Goal: Task Accomplishment & Management: Manage account settings

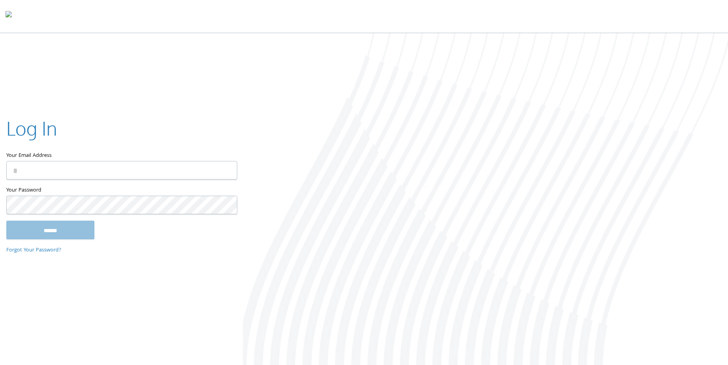
drag, startPoint x: 51, startPoint y: 180, endPoint x: 54, endPoint y: 174, distance: 6.4
click at [53, 179] on div "Your Email Address" at bounding box center [121, 150] width 230 height 70
click at [55, 169] on input "Your Email Address" at bounding box center [121, 170] width 231 height 19
click at [53, 169] on input "Your Email Address" at bounding box center [121, 170] width 231 height 19
click at [150, 173] on input "Your Email Address" at bounding box center [121, 170] width 231 height 19
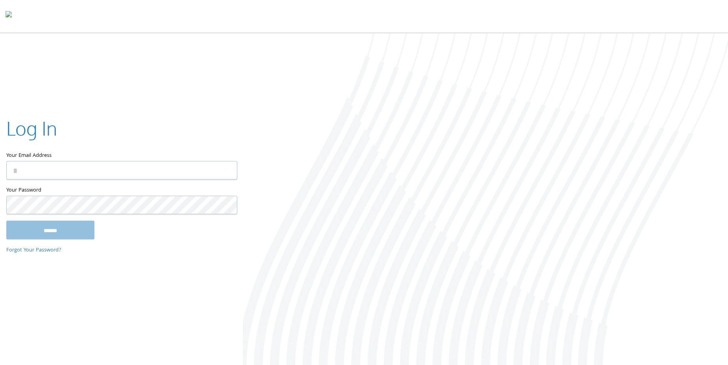
drag, startPoint x: 318, startPoint y: 150, endPoint x: 310, endPoint y: 154, distance: 8.6
click at [318, 150] on div at bounding box center [485, 199] width 485 height 333
click at [121, 178] on input "Your Email Address" at bounding box center [121, 170] width 231 height 19
type input "**********"
click at [83, 195] on div "Your Password This field is required" at bounding box center [121, 203] width 230 height 35
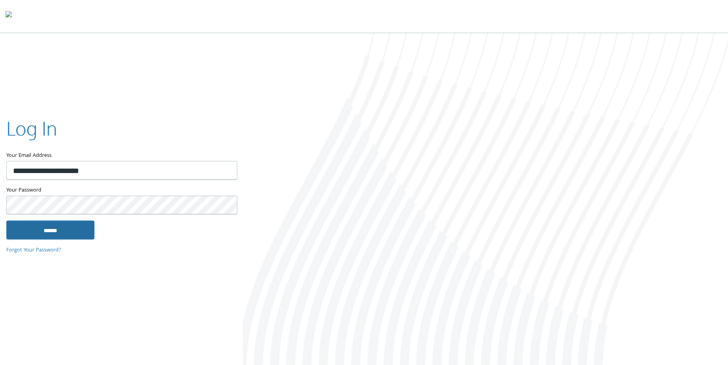
click at [61, 231] on input "******" at bounding box center [50, 229] width 88 height 19
